Goal: Task Accomplishment & Management: Complete application form

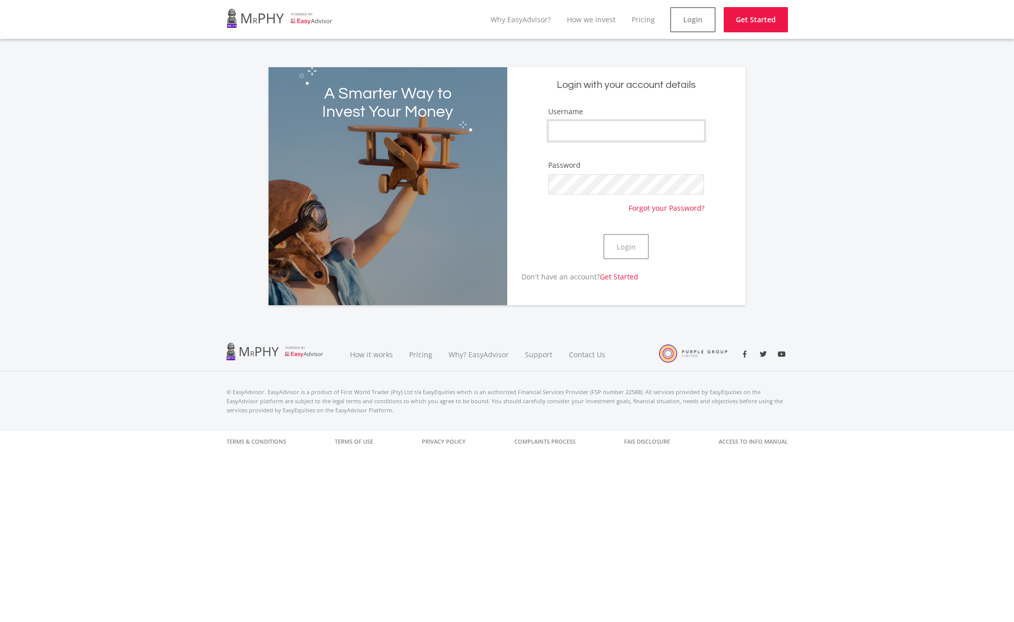
click at [609, 130] on input "Username" at bounding box center [626, 131] width 156 height 20
click at [565, 133] on input "Username" at bounding box center [626, 131] width 156 height 20
type input "wfongchong"
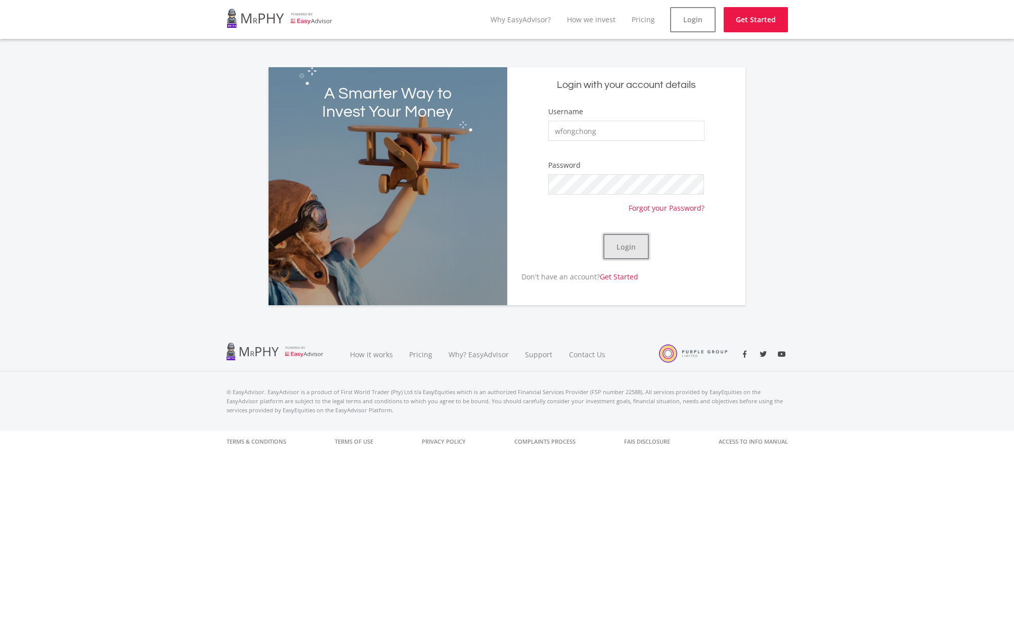
click at [628, 247] on button "Login" at bounding box center [625, 246] width 45 height 25
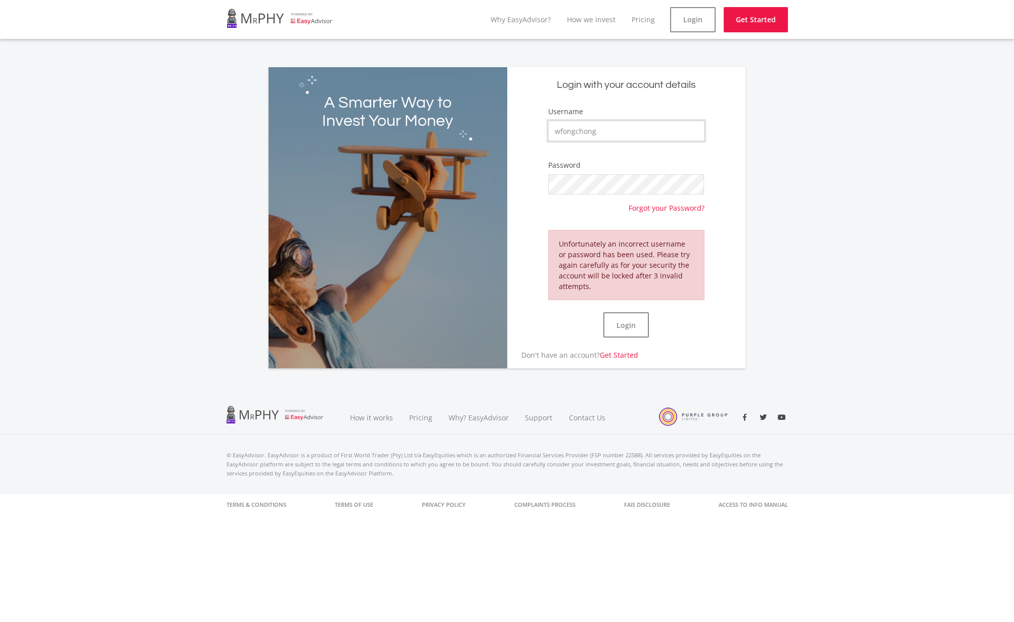
click at [623, 137] on input "wfongchong" at bounding box center [626, 131] width 156 height 20
click at [629, 321] on button "Login" at bounding box center [625, 324] width 45 height 25
click at [639, 324] on button "Login" at bounding box center [625, 324] width 45 height 25
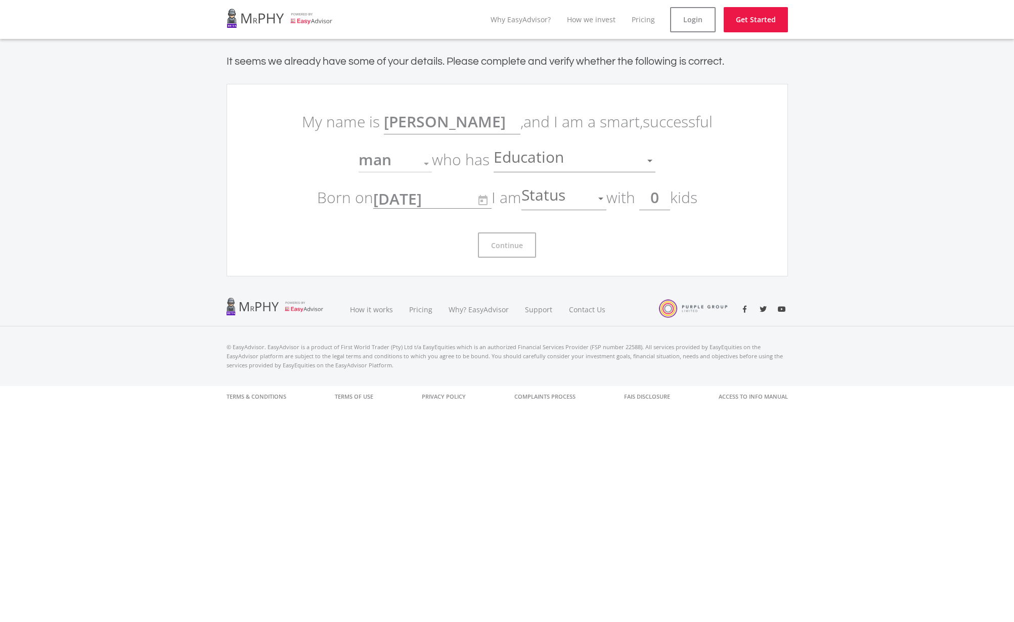
click at [644, 158] on div at bounding box center [649, 160] width 19 height 19
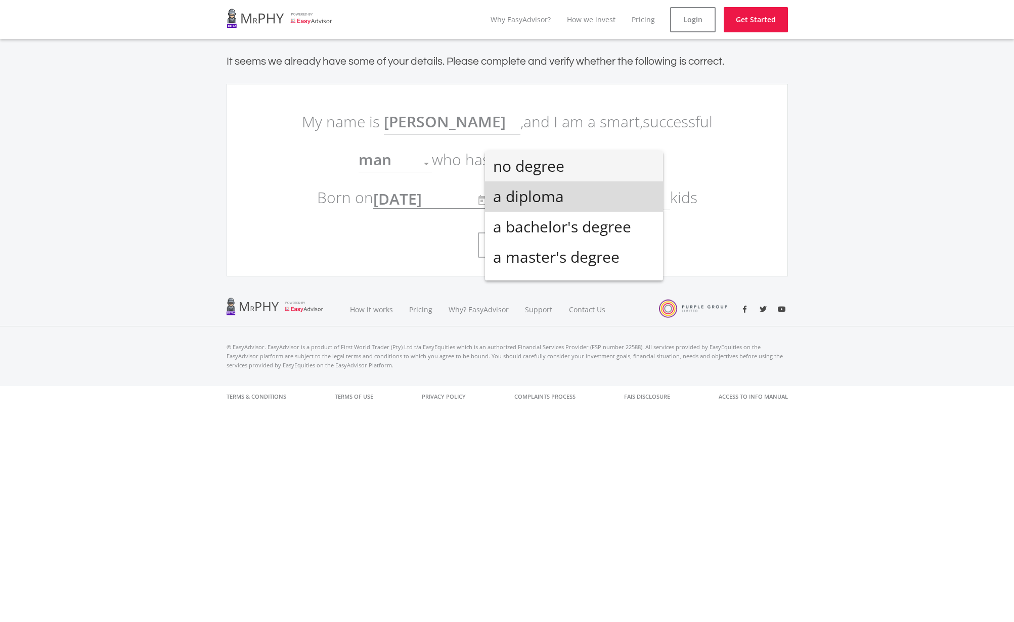
click at [611, 200] on span "a diploma" at bounding box center [574, 196] width 162 height 30
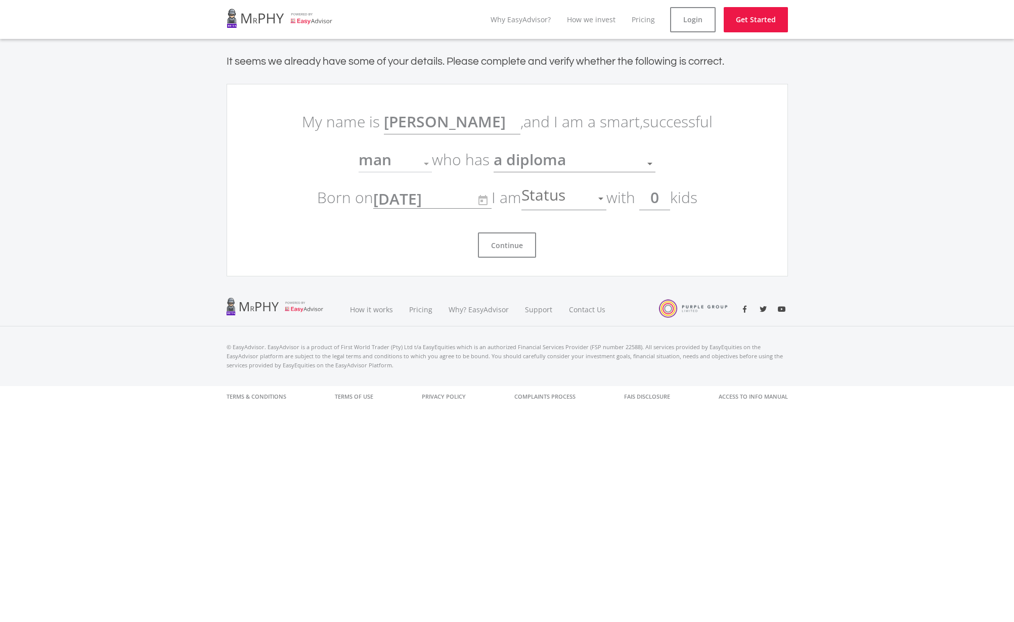
click at [432, 164] on div at bounding box center [426, 163] width 19 height 19
click at [428, 166] on div at bounding box center [426, 163] width 19 height 19
click at [423, 162] on div at bounding box center [426, 163] width 19 height 19
click at [422, 162] on div at bounding box center [426, 163] width 19 height 19
click at [426, 160] on div at bounding box center [426, 163] width 19 height 19
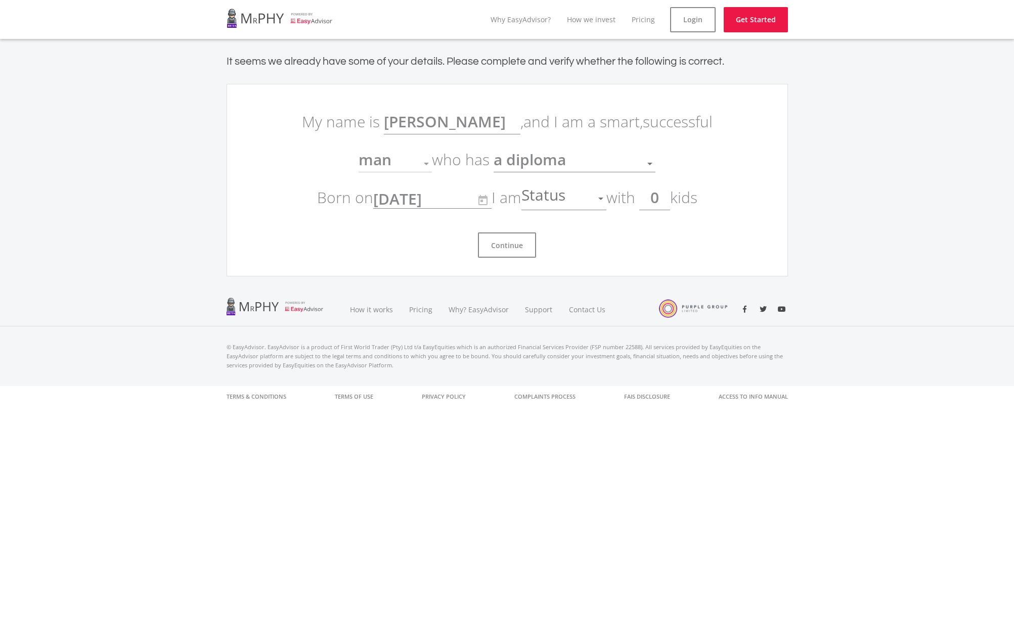
drag, startPoint x: 426, startPoint y: 159, endPoint x: 429, endPoint y: 146, distance: 13.6
click at [426, 160] on div at bounding box center [426, 163] width 19 height 19
click at [601, 199] on div at bounding box center [600, 198] width 19 height 19
click at [595, 205] on span "single" at bounding box center [567, 204] width 85 height 30
click at [518, 242] on button "Continue" at bounding box center [507, 245] width 58 height 25
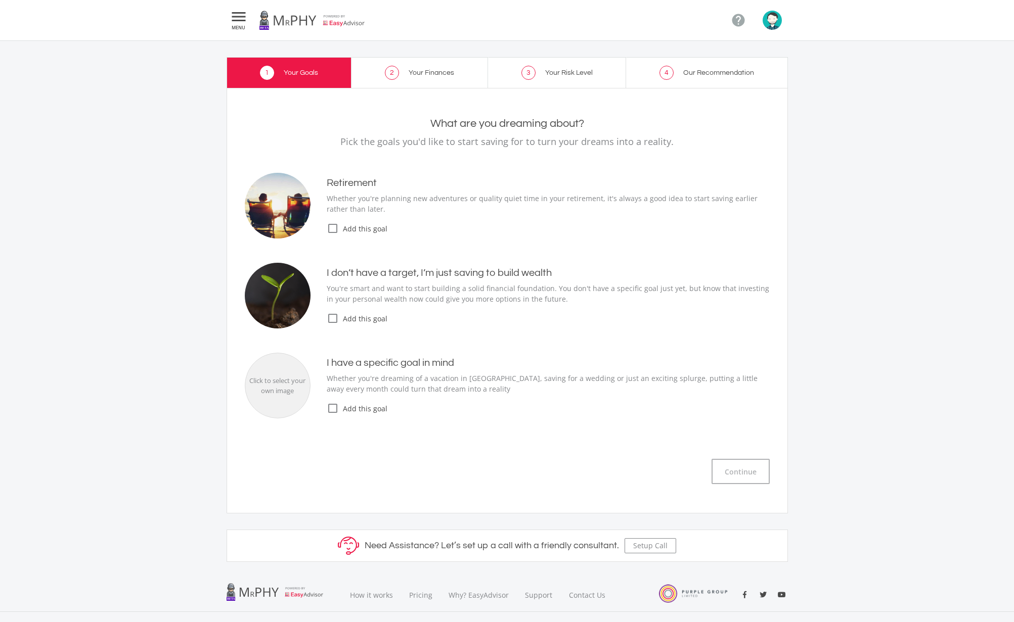
click at [332, 227] on icon "check_box_outline_blank" at bounding box center [333, 228] width 12 height 12
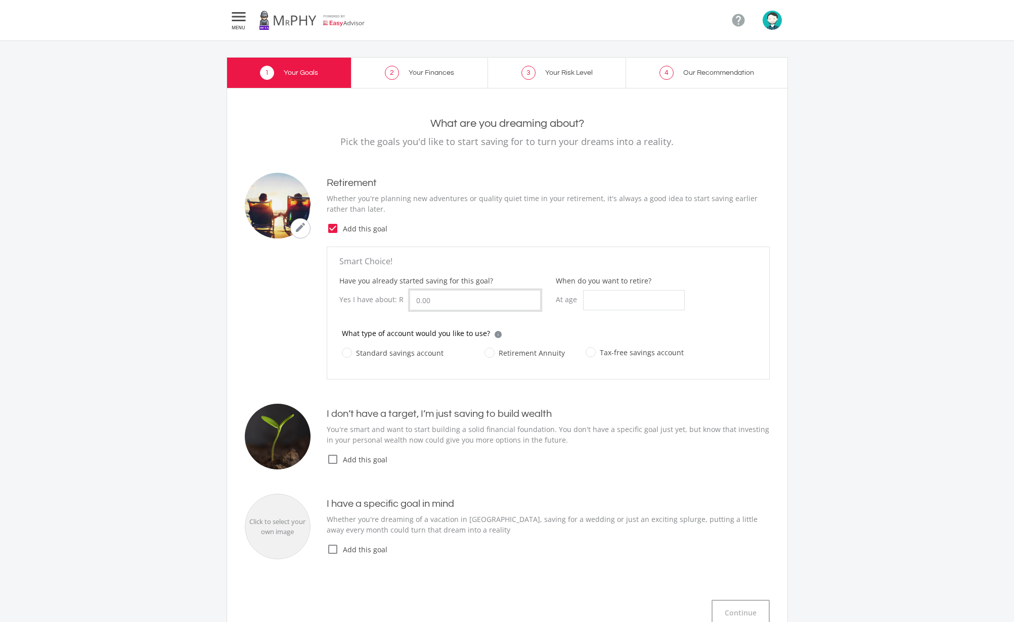
drag, startPoint x: 450, startPoint y: 300, endPoint x: 361, endPoint y: 287, distance: 89.5
click at [409, 290] on input "Have you already started saving for this goal?" at bounding box center [474, 300] width 131 height 20
type input "10,000.00"
click at [603, 300] on input "When do you want to retire?" at bounding box center [634, 300] width 102 height 20
type input "55"
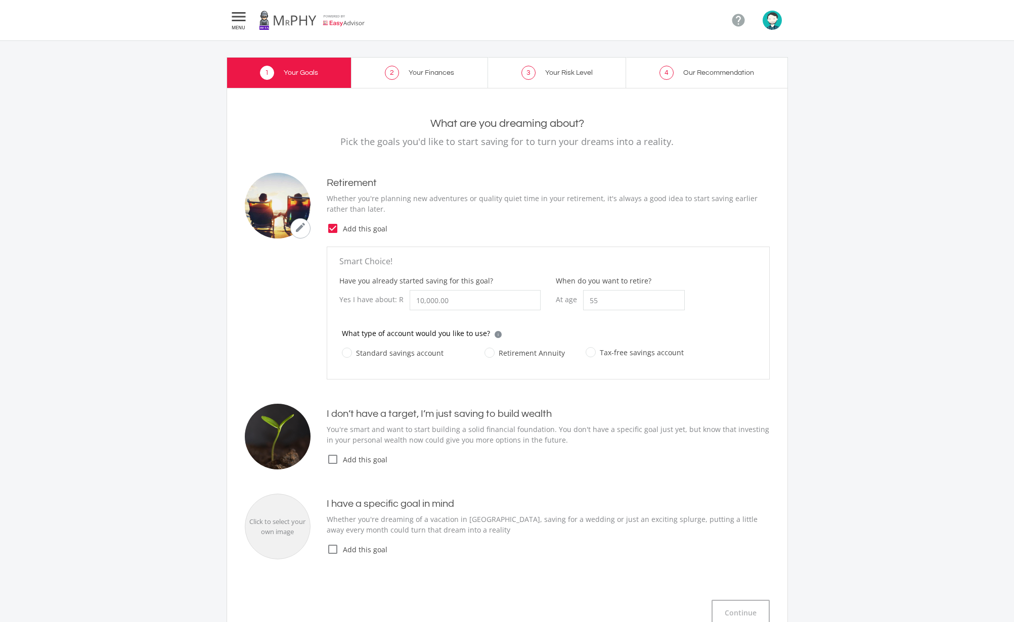
click at [430, 353] on label "Standard savings account" at bounding box center [393, 353] width 102 height 13
click at [430, 353] on input "Standard savings account" at bounding box center [383, 359] width 102 height 20
radio input "true"
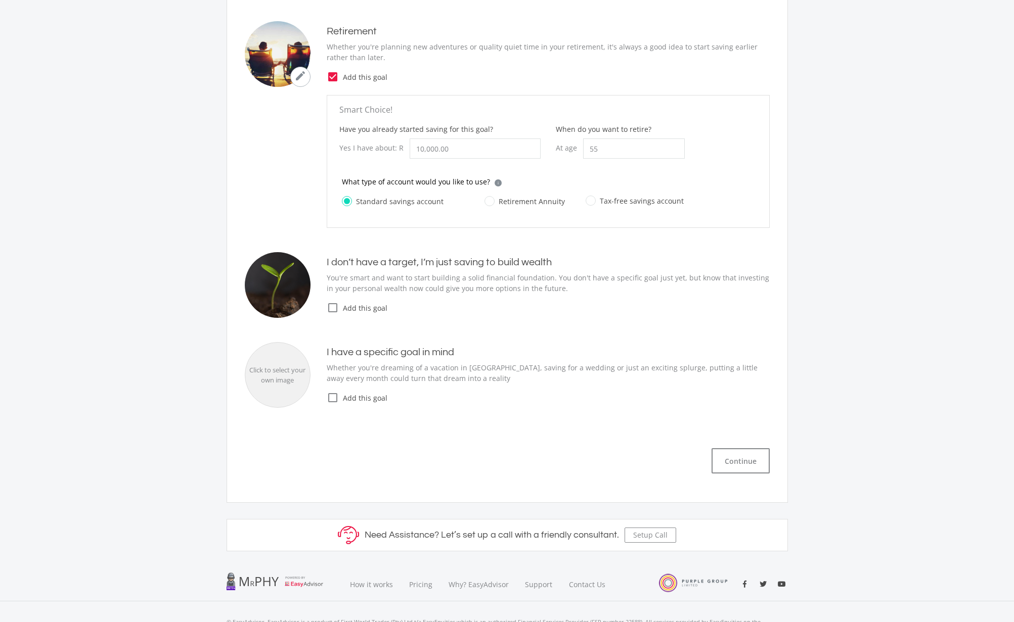
scroll to position [155, 0]
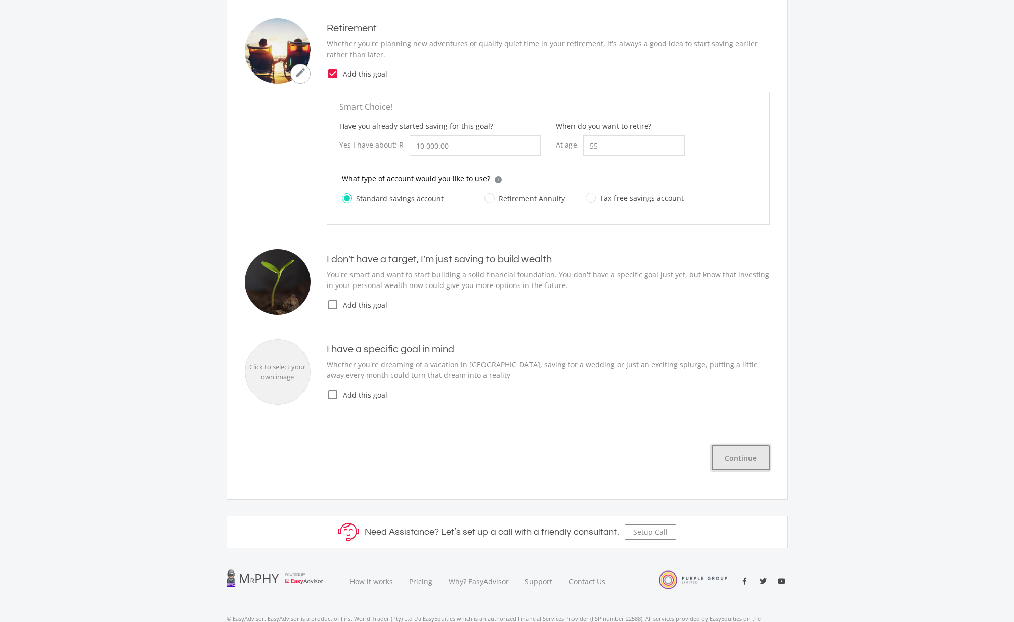
click at [740, 458] on button "Continue" at bounding box center [740, 457] width 58 height 25
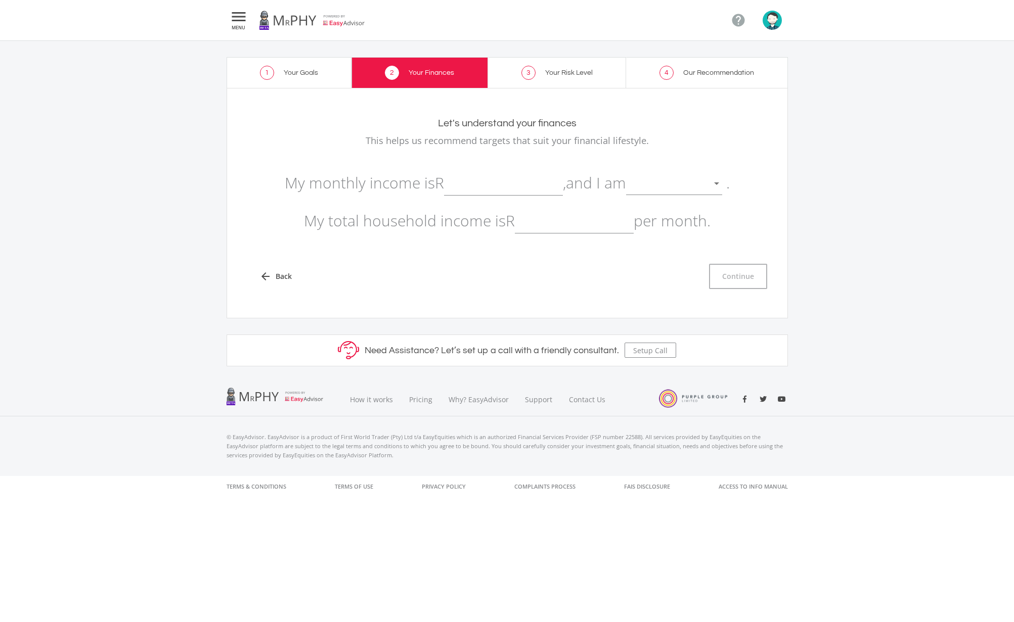
click at [526, 185] on input "text" at bounding box center [503, 182] width 119 height 25
type input "25,000.00"
click at [652, 183] on div at bounding box center [666, 183] width 81 height 19
click at [684, 184] on span "not retired" at bounding box center [680, 176] width 96 height 30
click at [569, 226] on input "text" at bounding box center [574, 220] width 119 height 25
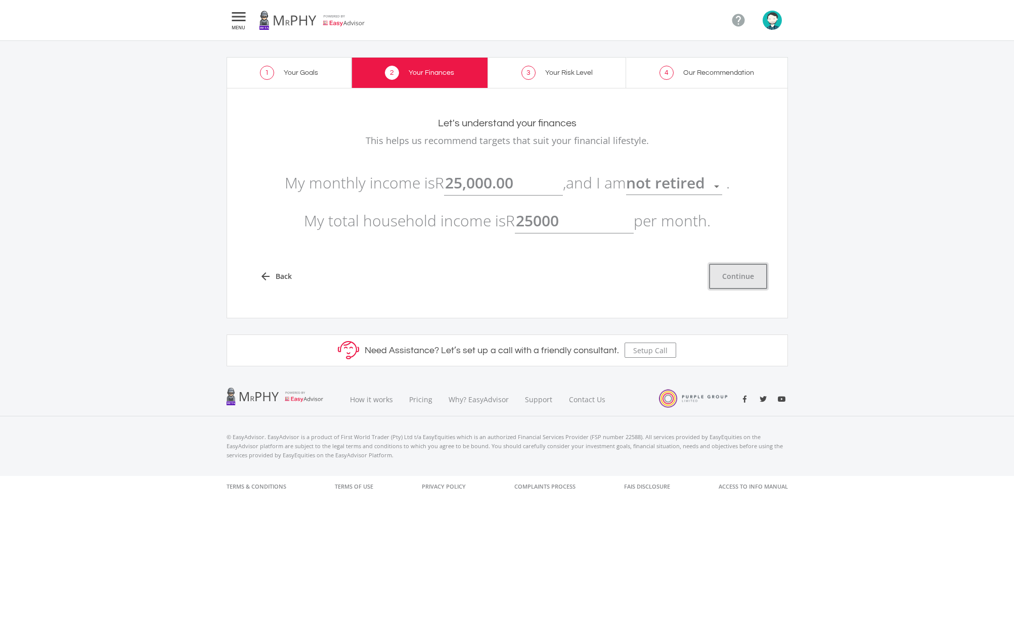
type input "25,000.00"
click at [729, 266] on button "Continue" at bounding box center [738, 276] width 58 height 25
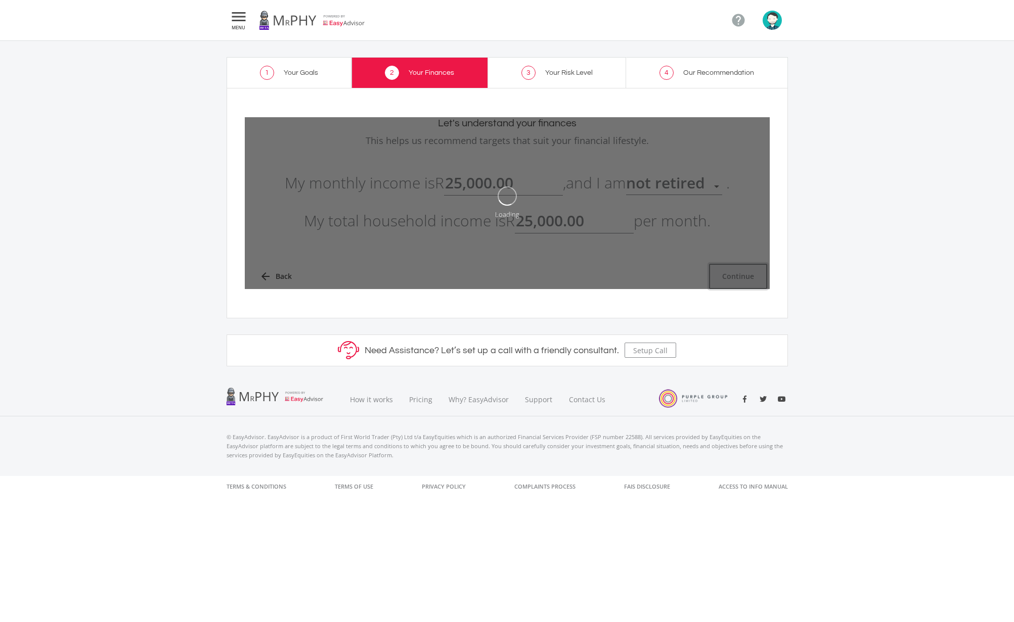
type input "25000"
type input "25,000.00"
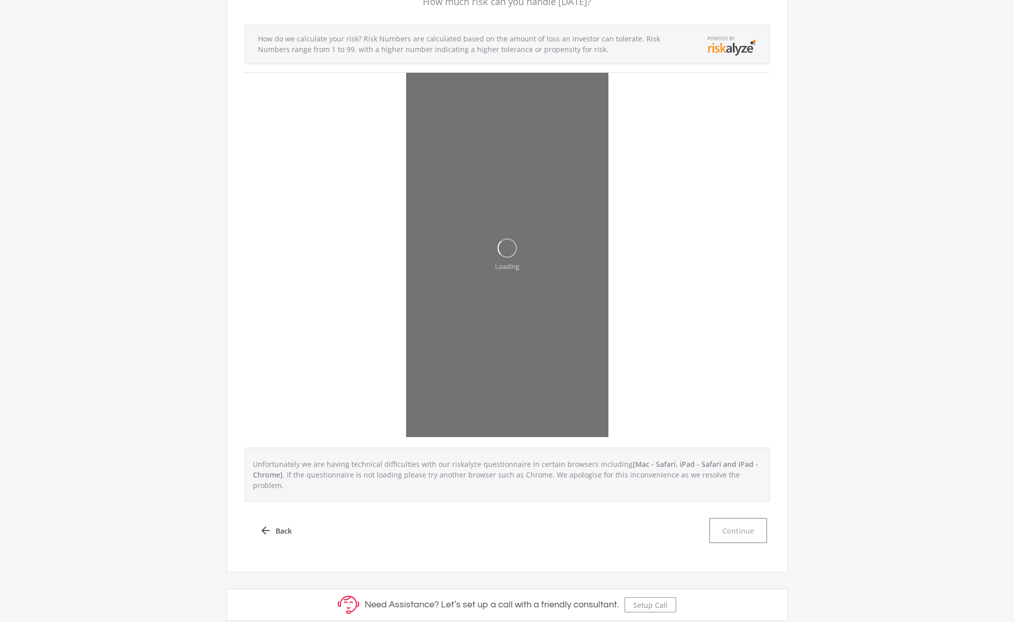
scroll to position [103, 0]
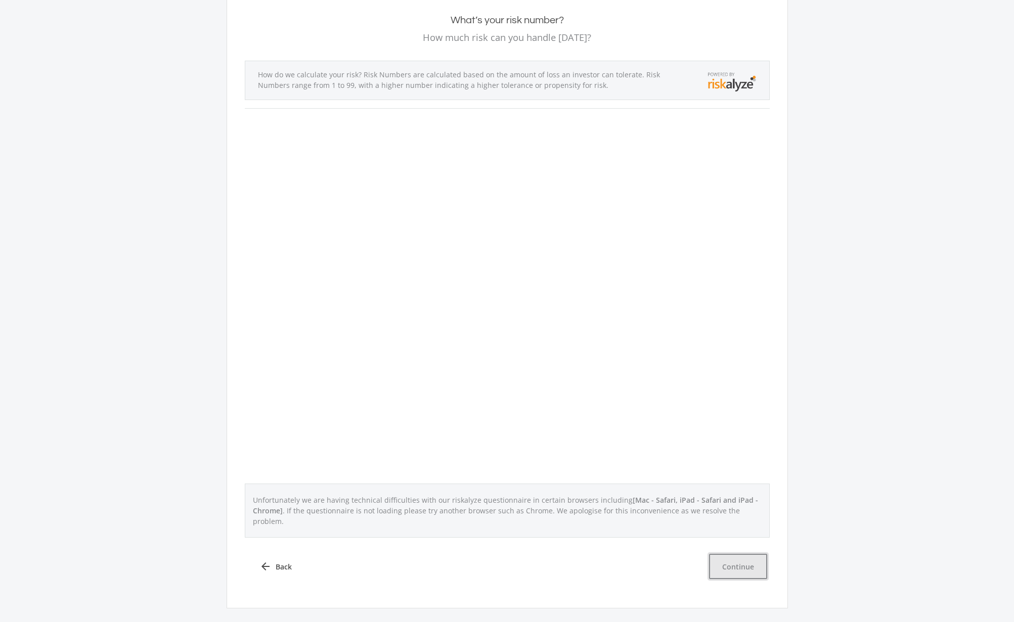
click at [746, 557] on button "Continue" at bounding box center [738, 566] width 58 height 25
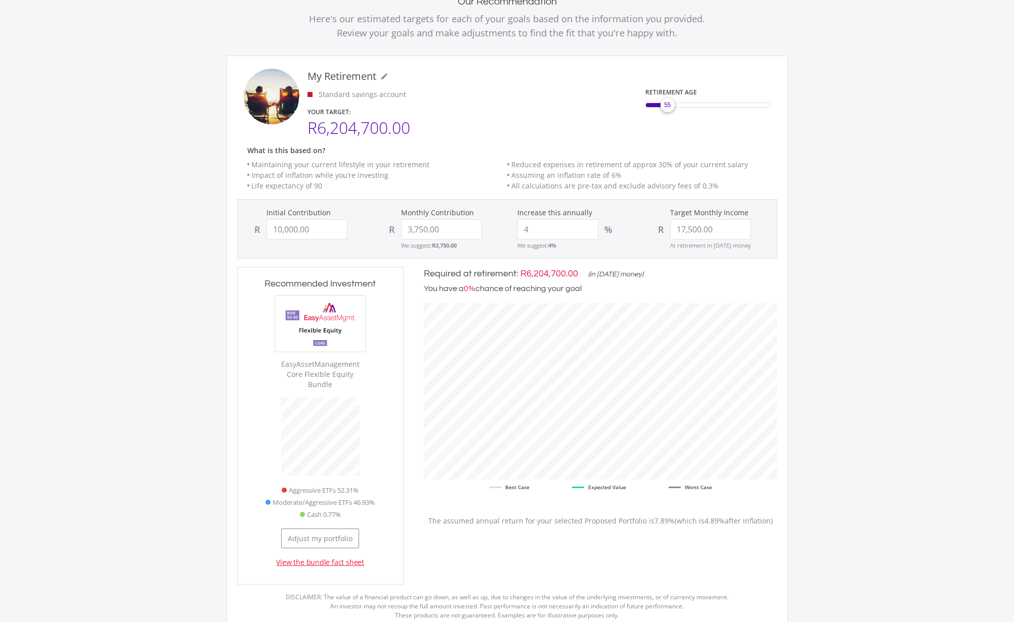
scroll to position [76, 0]
drag, startPoint x: 670, startPoint y: 110, endPoint x: 681, endPoint y: 116, distance: 12.7
click at [681, 116] on mat-slider "60" at bounding box center [707, 105] width 125 height 24
drag, startPoint x: 683, startPoint y: 111, endPoint x: 667, endPoint y: 112, distance: 15.7
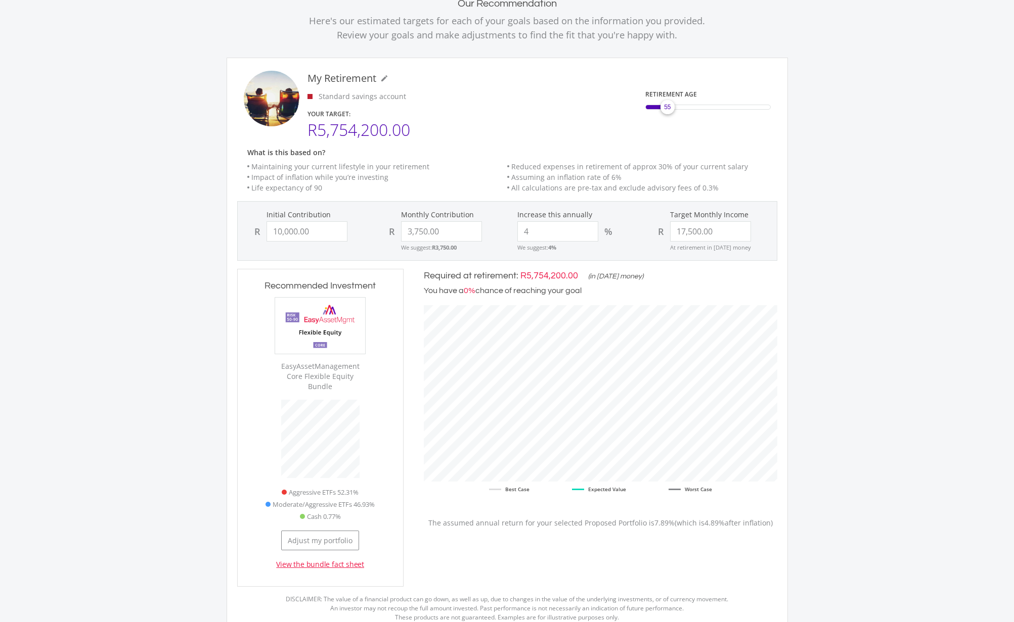
click at [667, 112] on div "55" at bounding box center [667, 107] width 20 height 20
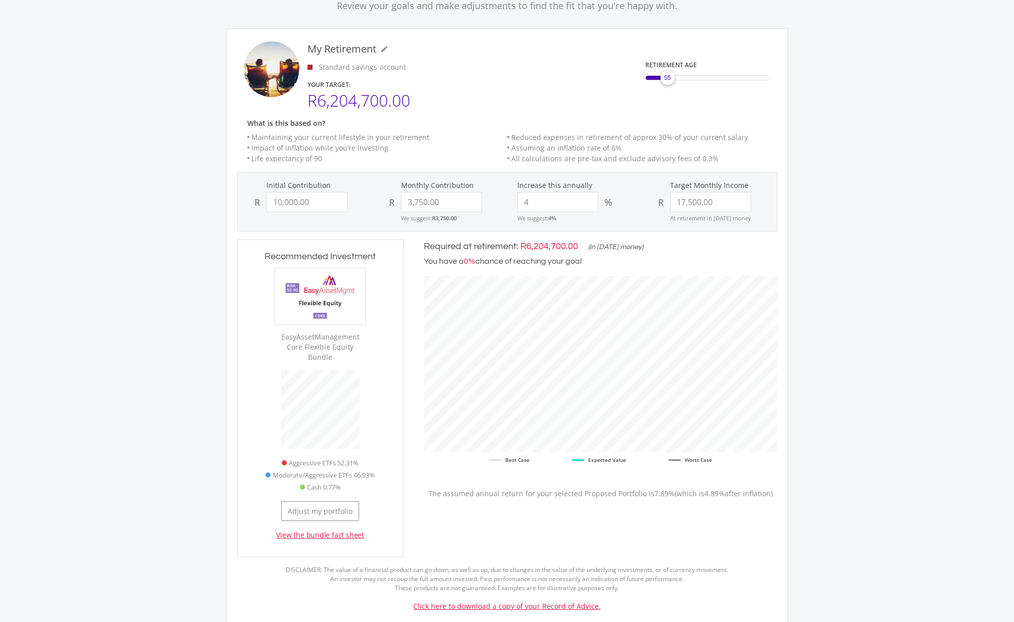
scroll to position [282, 0]
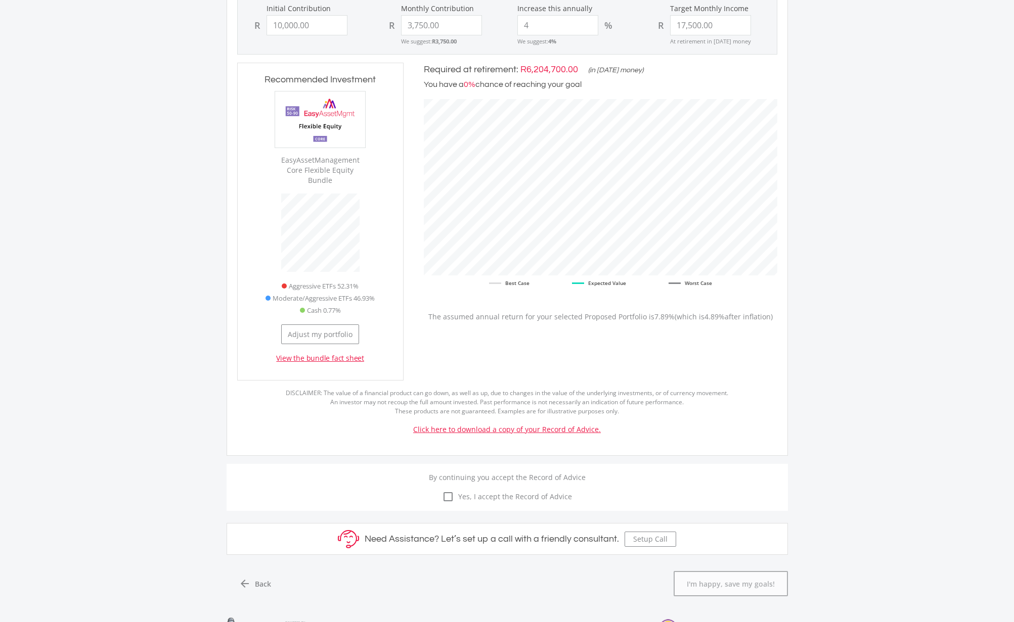
click at [453, 491] on icon "check_box_outline_blank" at bounding box center [448, 497] width 12 height 12
click at [507, 491] on input "check_box_outline_blank check_box Yes, I accept the Record of Advice" at bounding box center [507, 491] width 0 height 0
click at [756, 575] on button "I'm happy, save my goals!" at bounding box center [730, 583] width 114 height 25
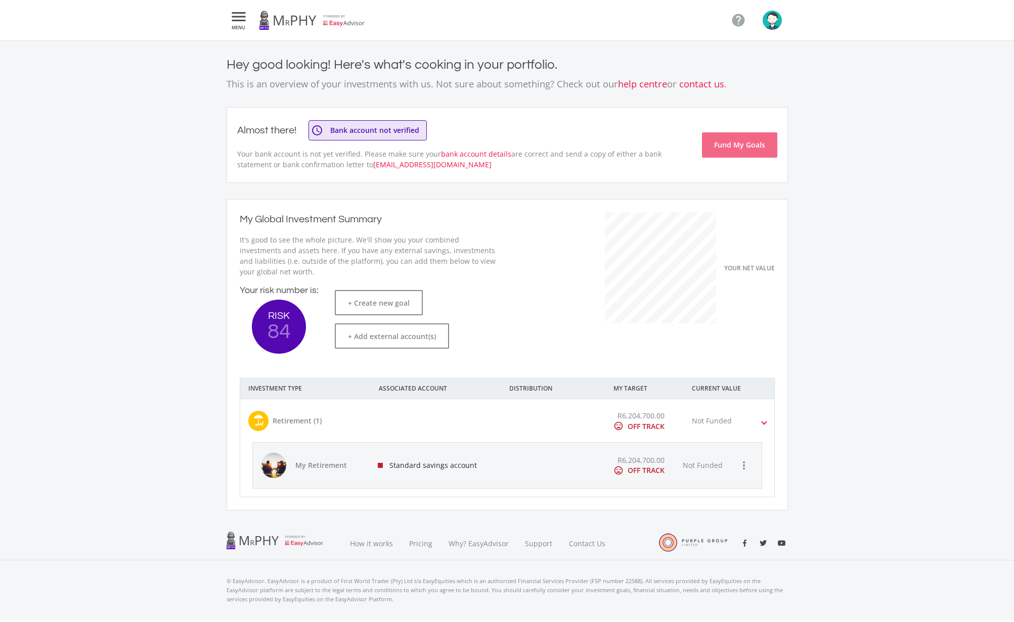
scroll to position [142, 278]
click at [315, 424] on div "Retirement (1)" at bounding box center [296, 421] width 49 height 11
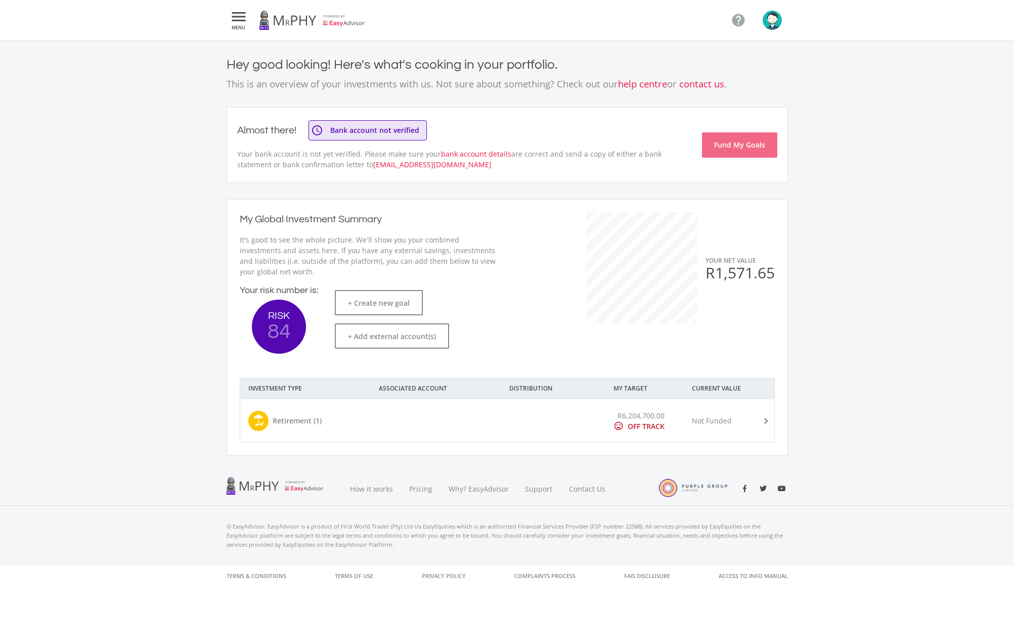
click at [315, 423] on div "Retirement (1)" at bounding box center [296, 421] width 49 height 11
